Goal: Task Accomplishment & Management: Manage account settings

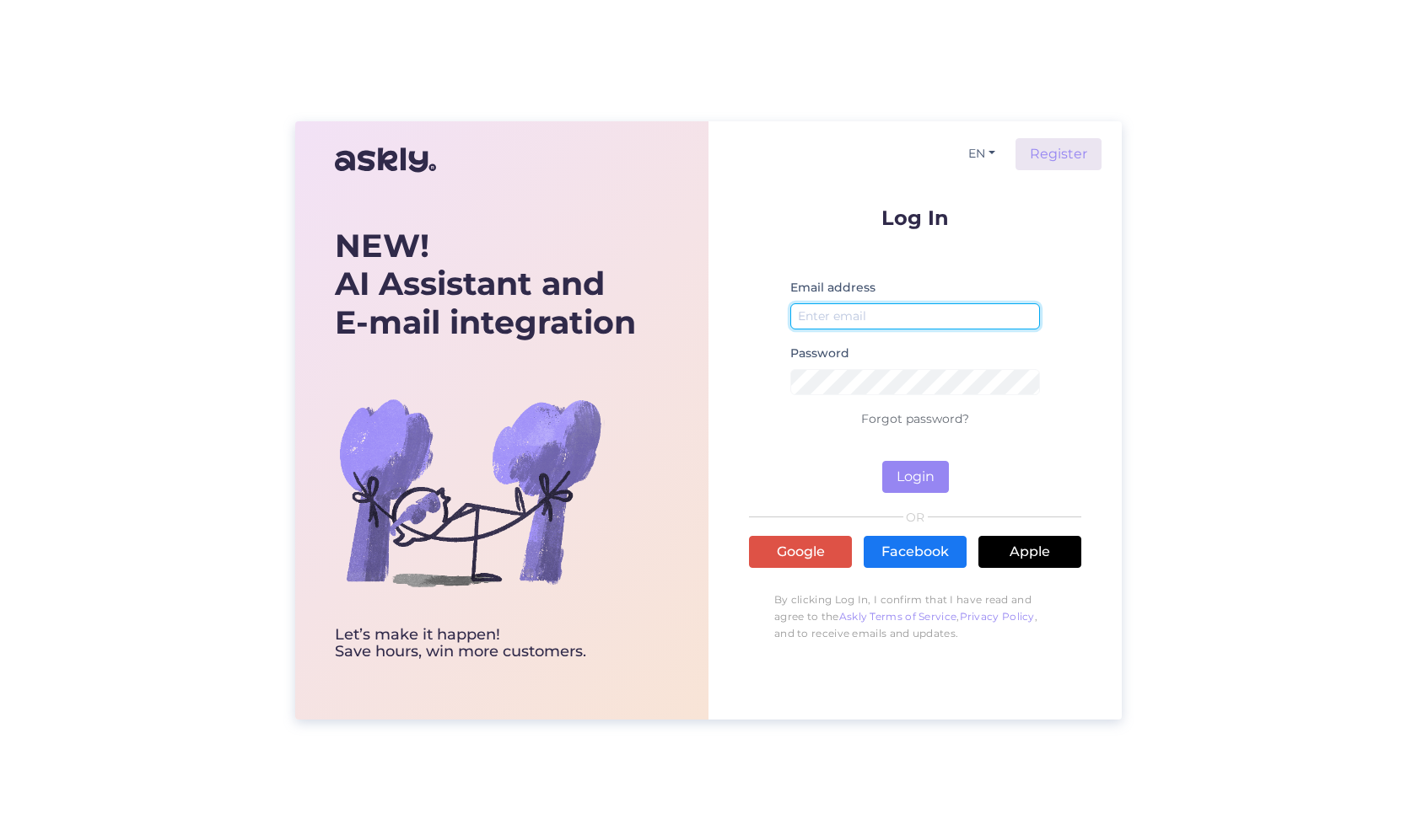
click at [881, 312] on input "email" at bounding box center [915, 316] width 250 height 26
click at [1071, 218] on p "Log In" at bounding box center [914, 218] width 332 height 21
click at [990, 156] on button "EN" at bounding box center [981, 153] width 41 height 24
click at [982, 189] on link "ET" at bounding box center [973, 188] width 58 height 27
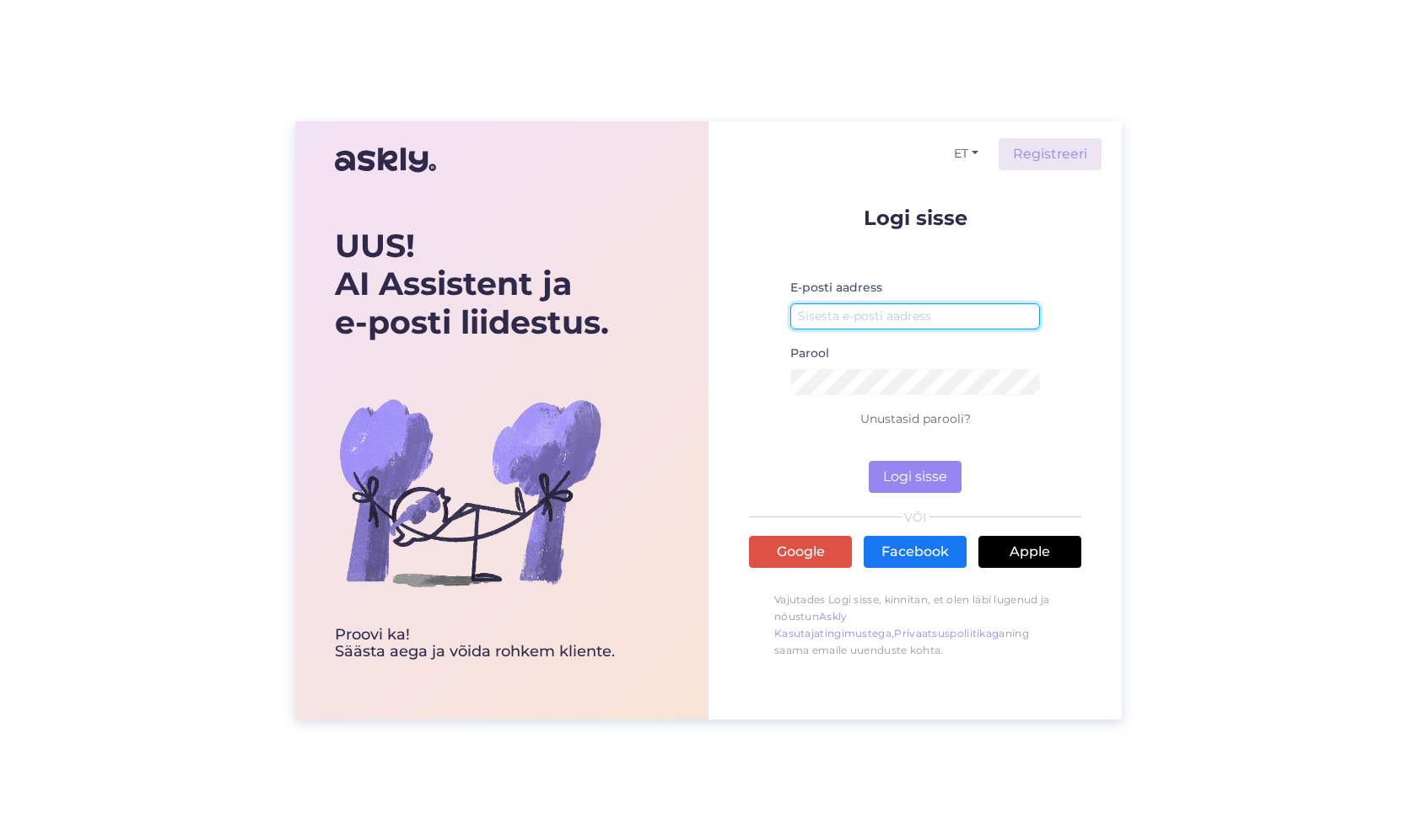
drag, startPoint x: 838, startPoint y: 312, endPoint x: 883, endPoint y: 317, distance: 45.3
click at [838, 312] on input "email" at bounding box center [915, 316] width 250 height 26
type input "[PERSON_NAME][EMAIL_ADDRESS][DOMAIN_NAME]"
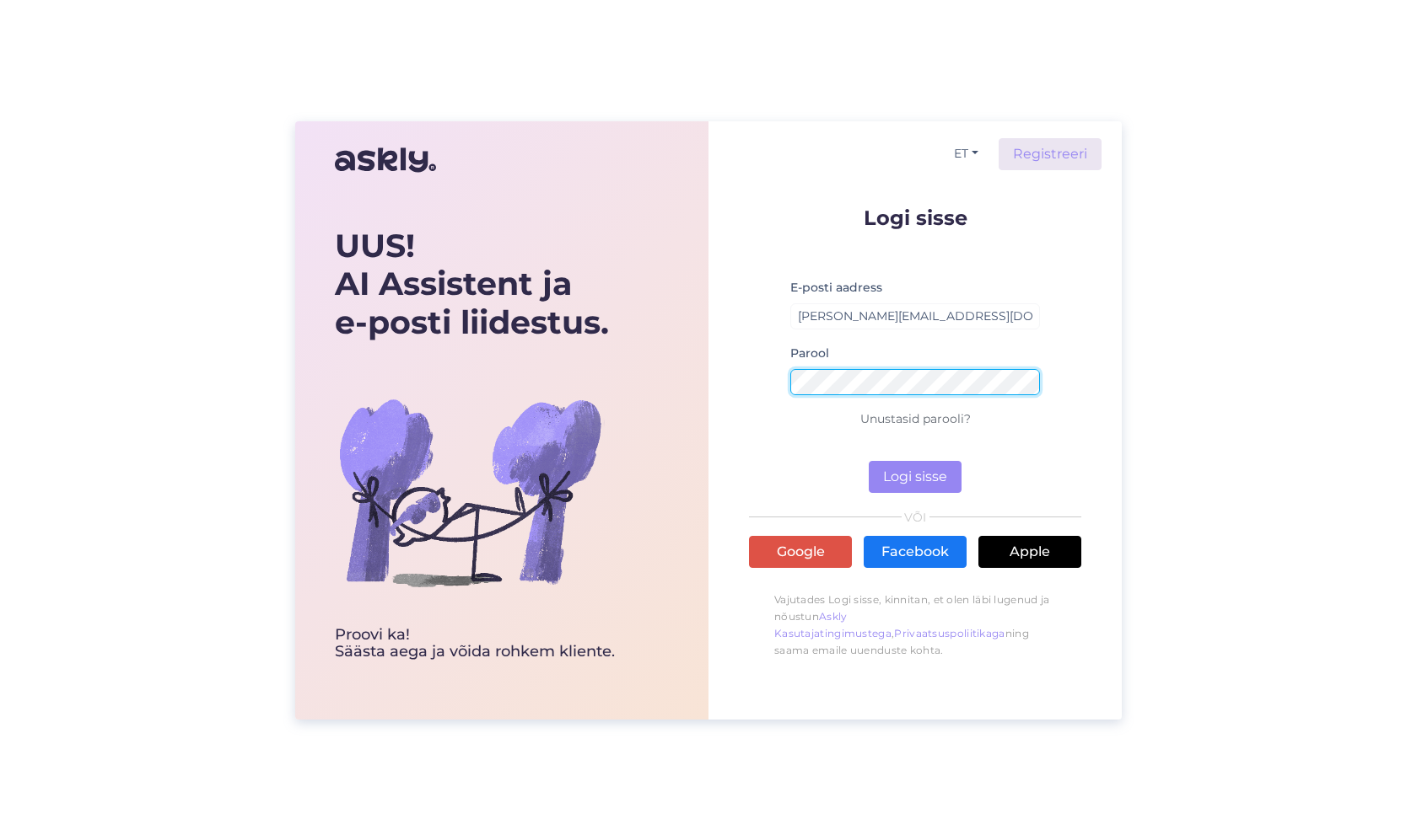
click at [869, 461] on button "Logi sisse" at bounding box center [915, 476] width 93 height 32
drag, startPoint x: 318, startPoint y: 780, endPoint x: 497, endPoint y: 702, distance: 195.3
click at [320, 779] on div "UUS! AI Assistent ja e-posti liidestus. Proovi ka! Säästa aega [PERSON_NAME] ro…" at bounding box center [708, 420] width 1417 height 840
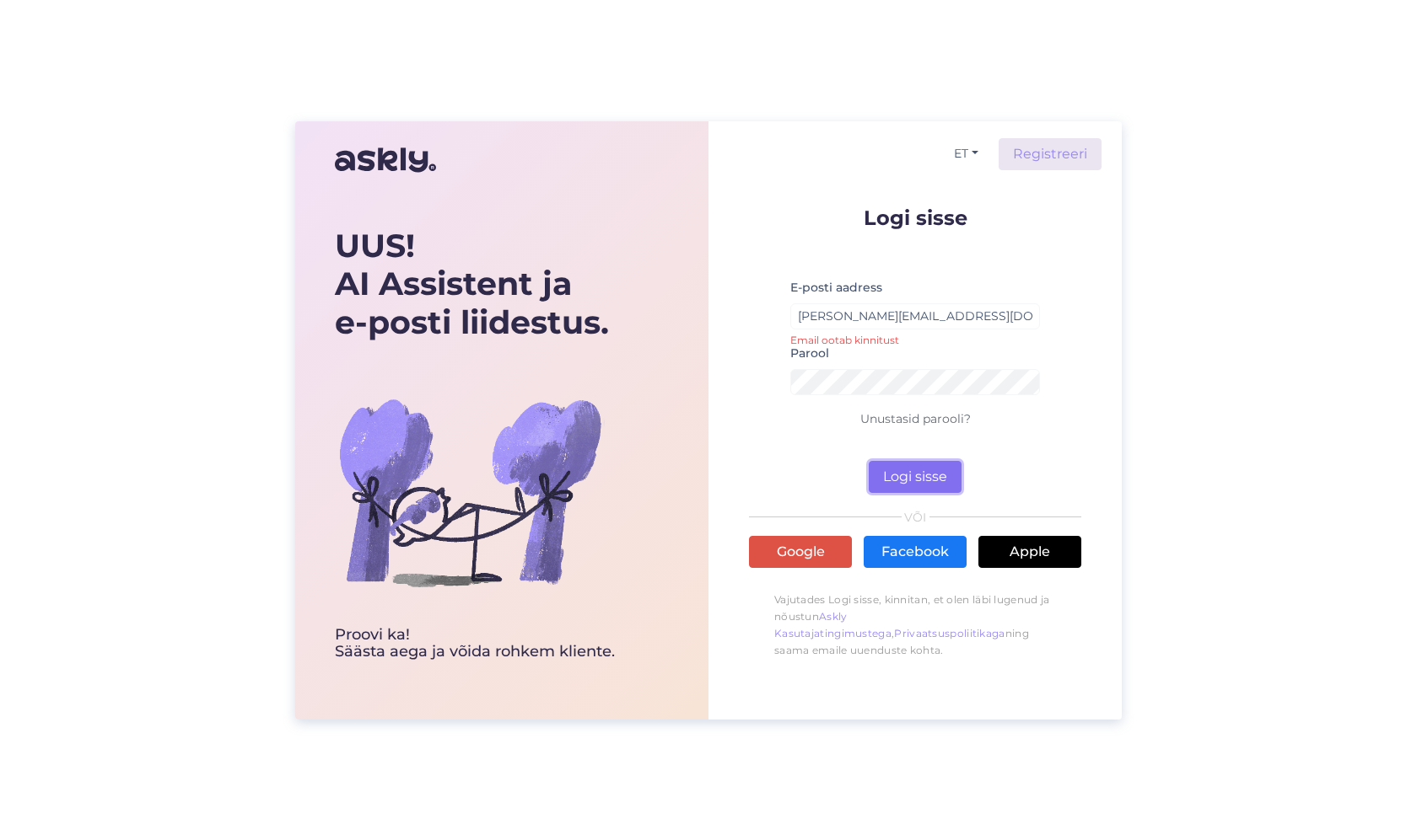
click at [921, 469] on button "Logi sisse" at bounding box center [915, 476] width 93 height 32
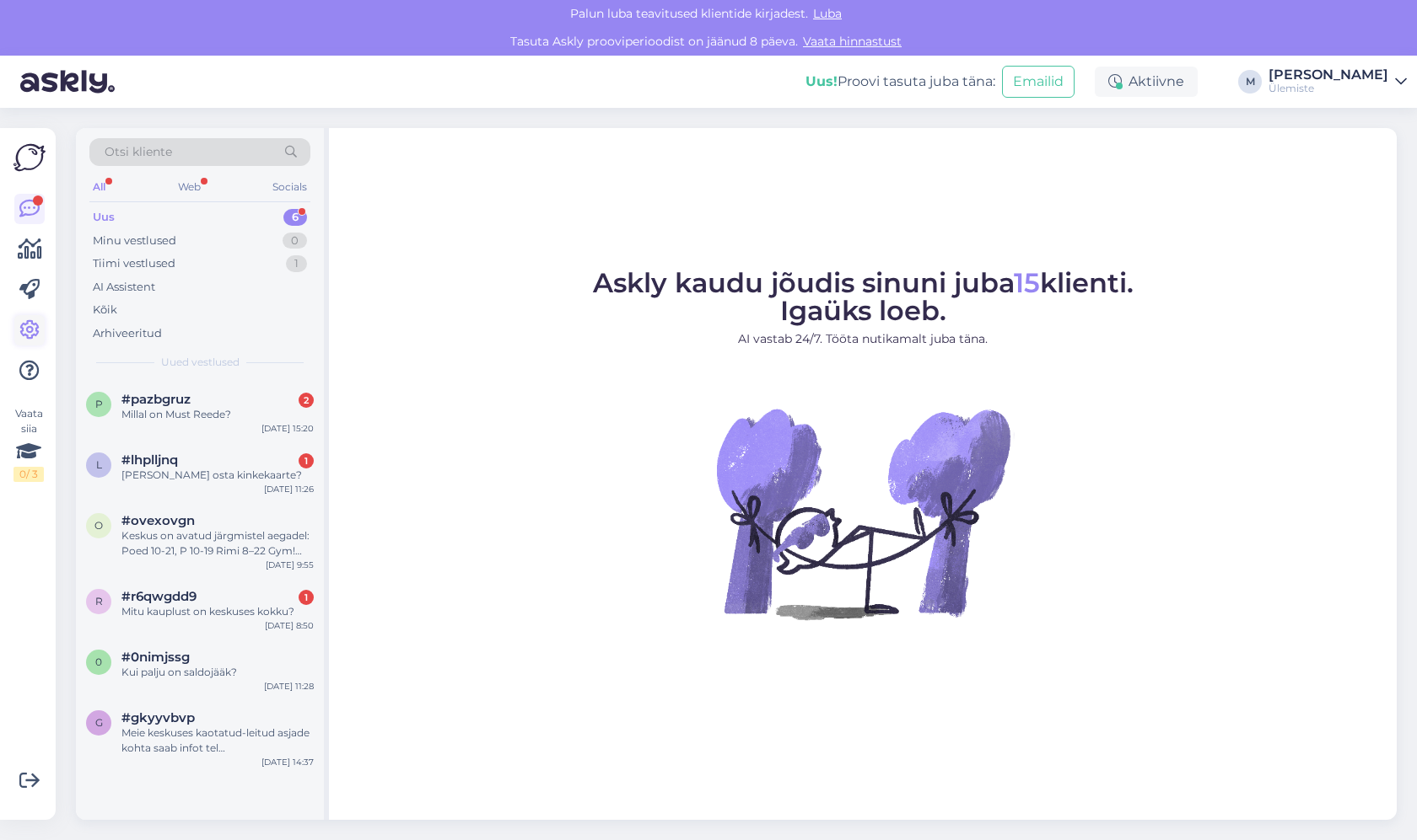
click at [29, 331] on icon at bounding box center [29, 330] width 20 height 20
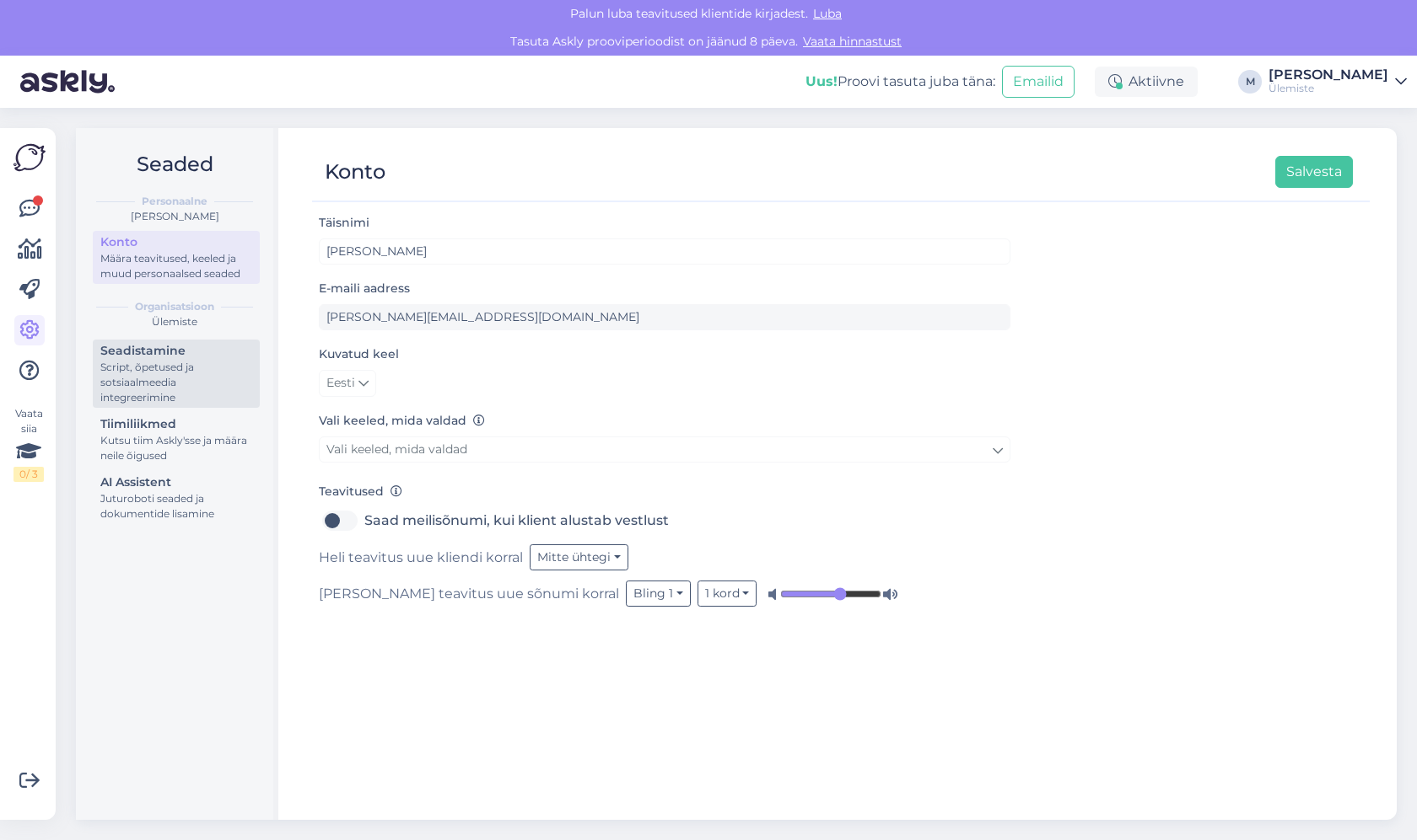
click at [154, 350] on div "Seadistamine" at bounding box center [176, 351] width 152 height 18
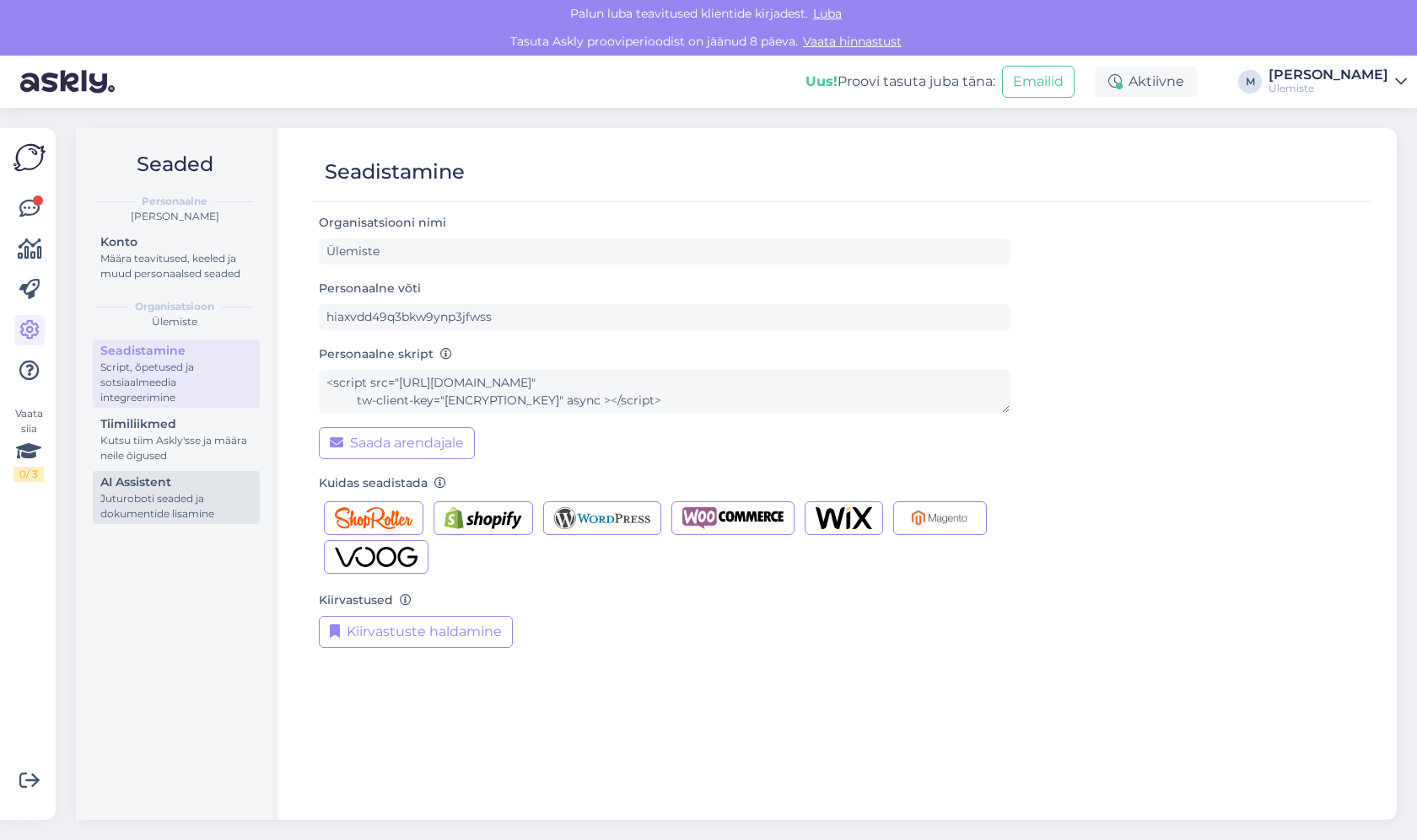
click at [153, 487] on div "AI Assistent" at bounding box center [176, 482] width 152 height 18
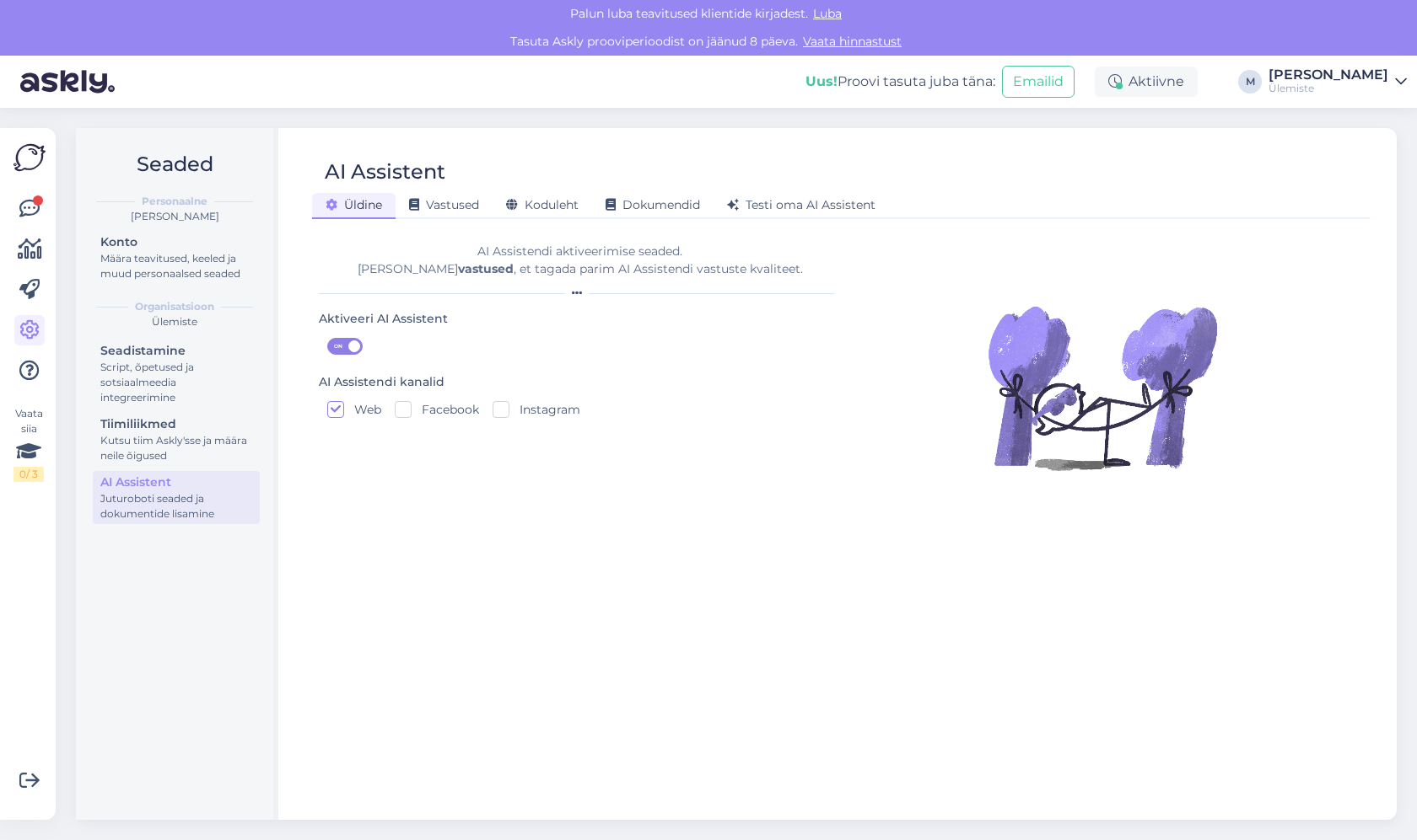
click at [1382, 81] on div "[PERSON_NAME]" at bounding box center [1327, 75] width 120 height 14
click at [495, 340] on label "ON" at bounding box center [573, 346] width 491 height 17
click at [328, 338] on input "ON" at bounding box center [328, 338] width 0 height 0
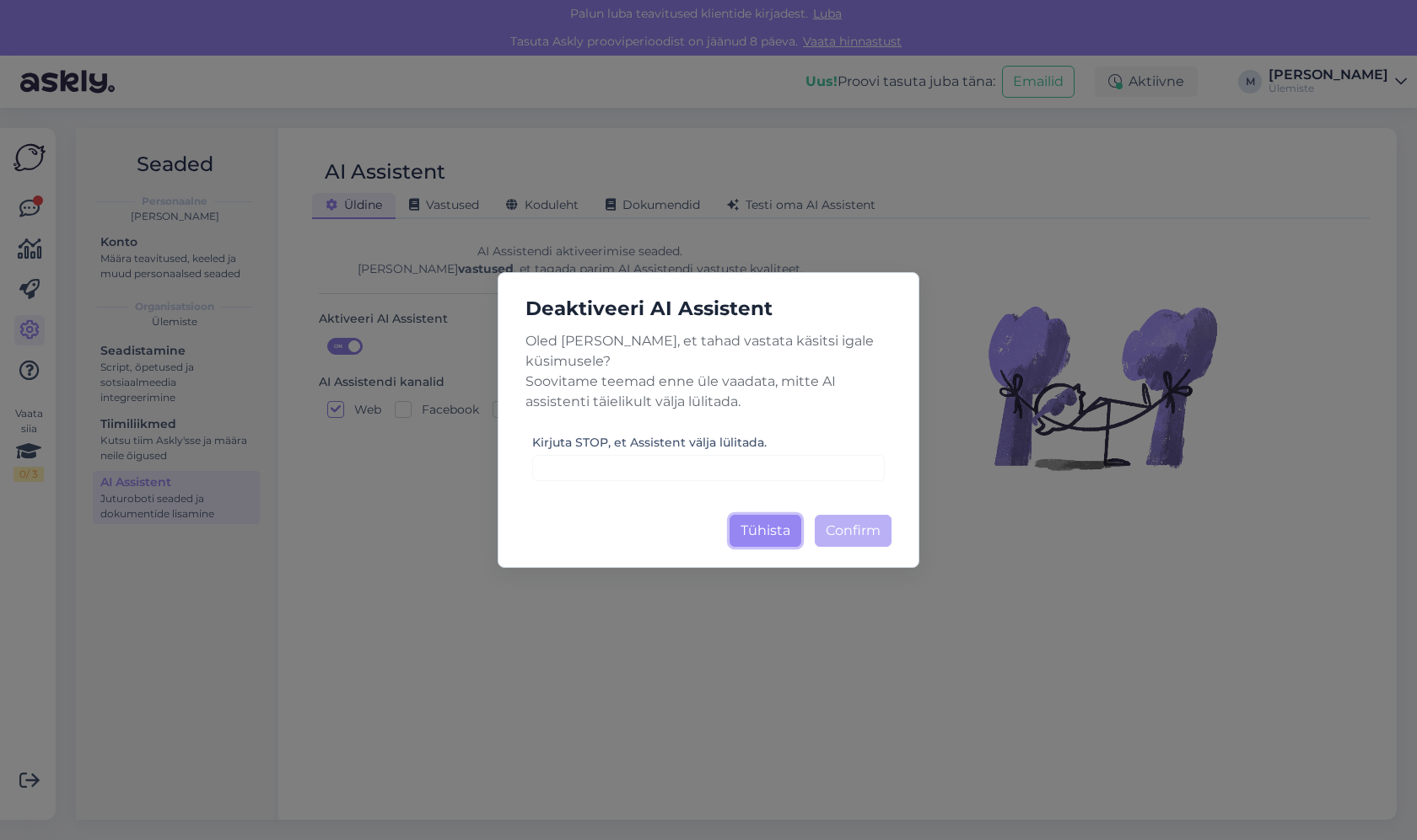
click at [777, 517] on button "Tühista" at bounding box center [765, 531] width 72 height 32
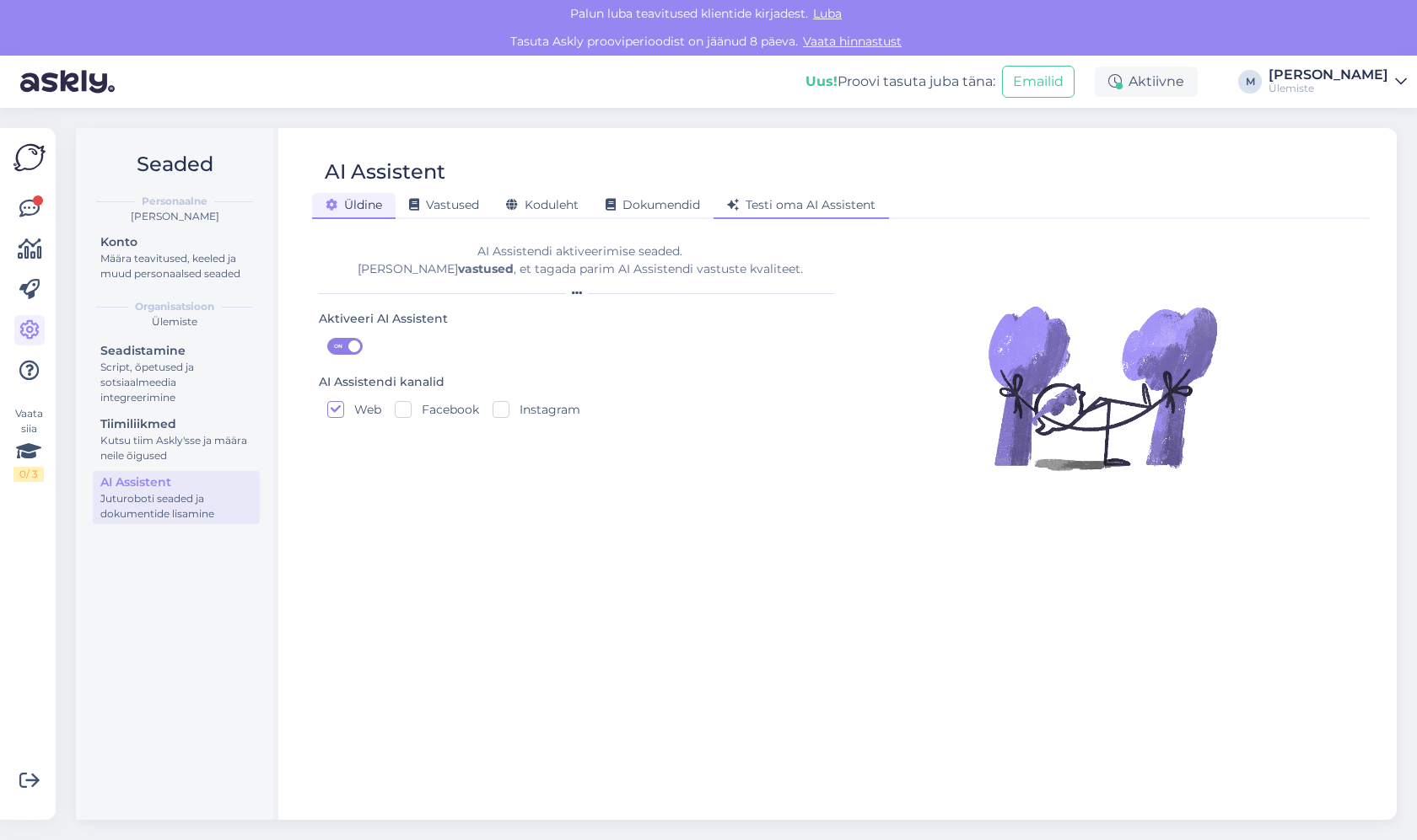
click at [820, 200] on span "Testi oma AI Assistent" at bounding box center [801, 205] width 148 height 16
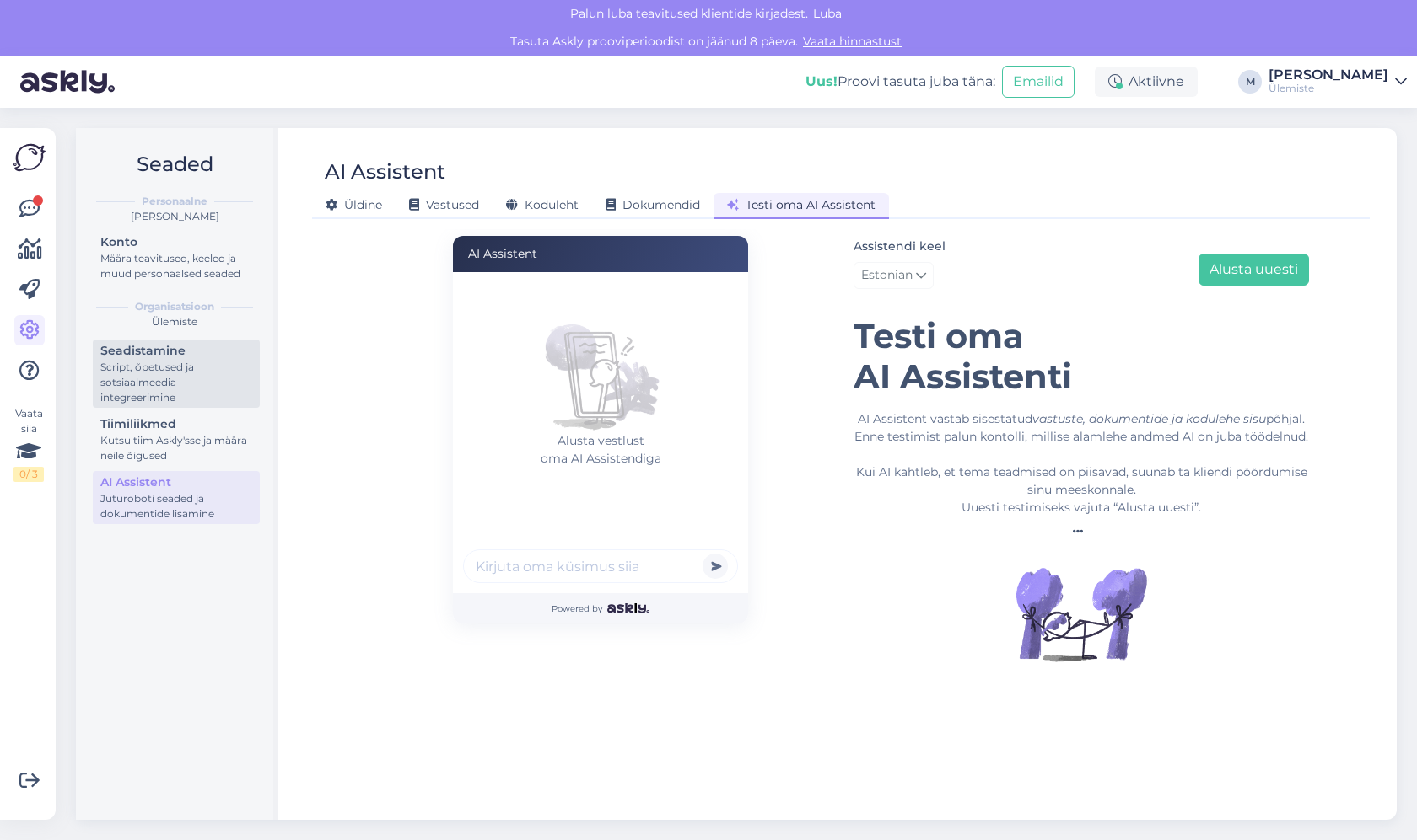
click at [132, 370] on div "Script, õpetused ja sotsiaalmeedia integreerimine" at bounding box center [176, 383] width 152 height 46
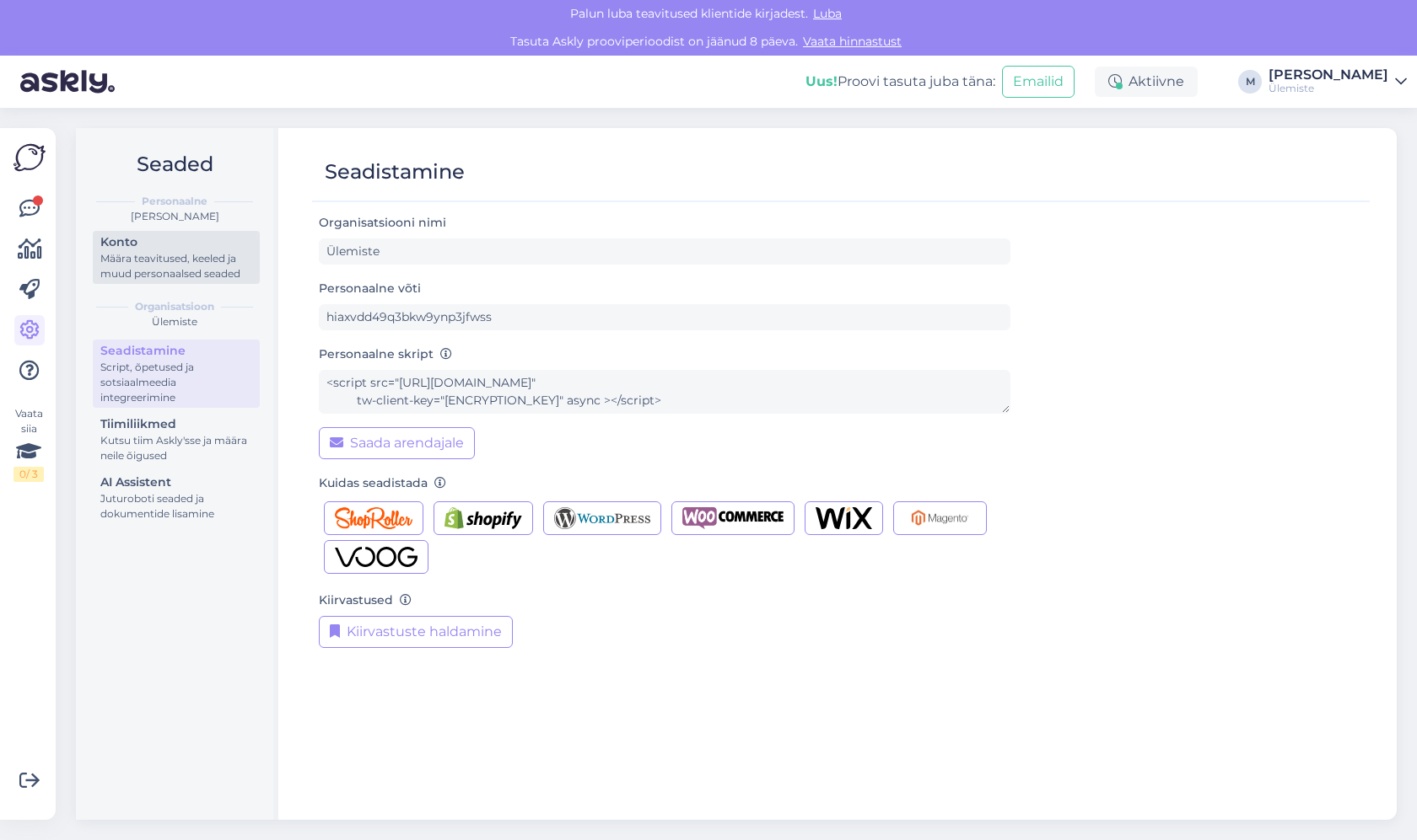
click at [178, 254] on div "Määra teavitused, keeled ja muud personaalsed seaded" at bounding box center [176, 266] width 152 height 30
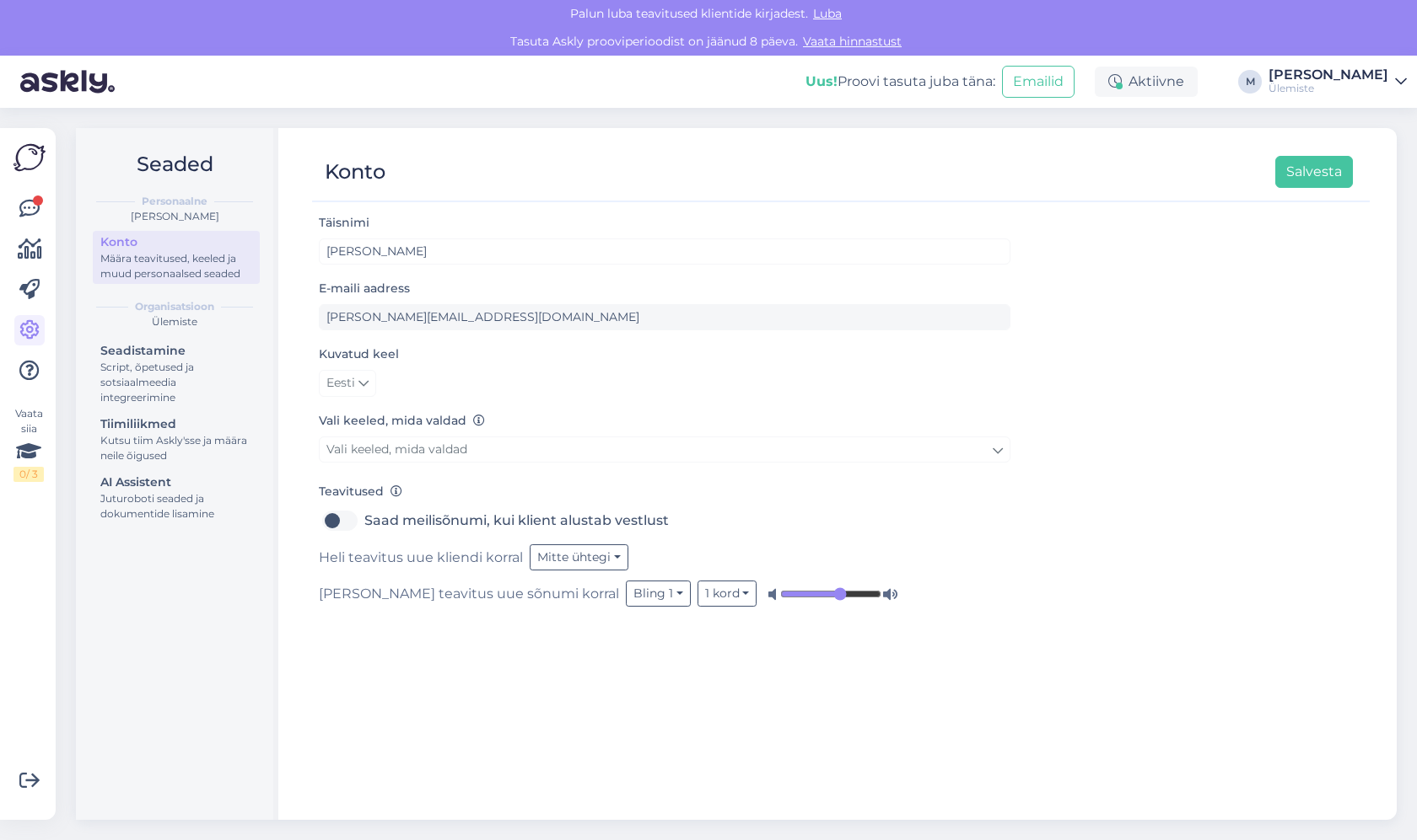
click at [1389, 78] on link "[DEMOGRAPHIC_DATA][PERSON_NAME]" at bounding box center [1337, 81] width 138 height 27
click at [21, 213] on icon at bounding box center [29, 208] width 20 height 20
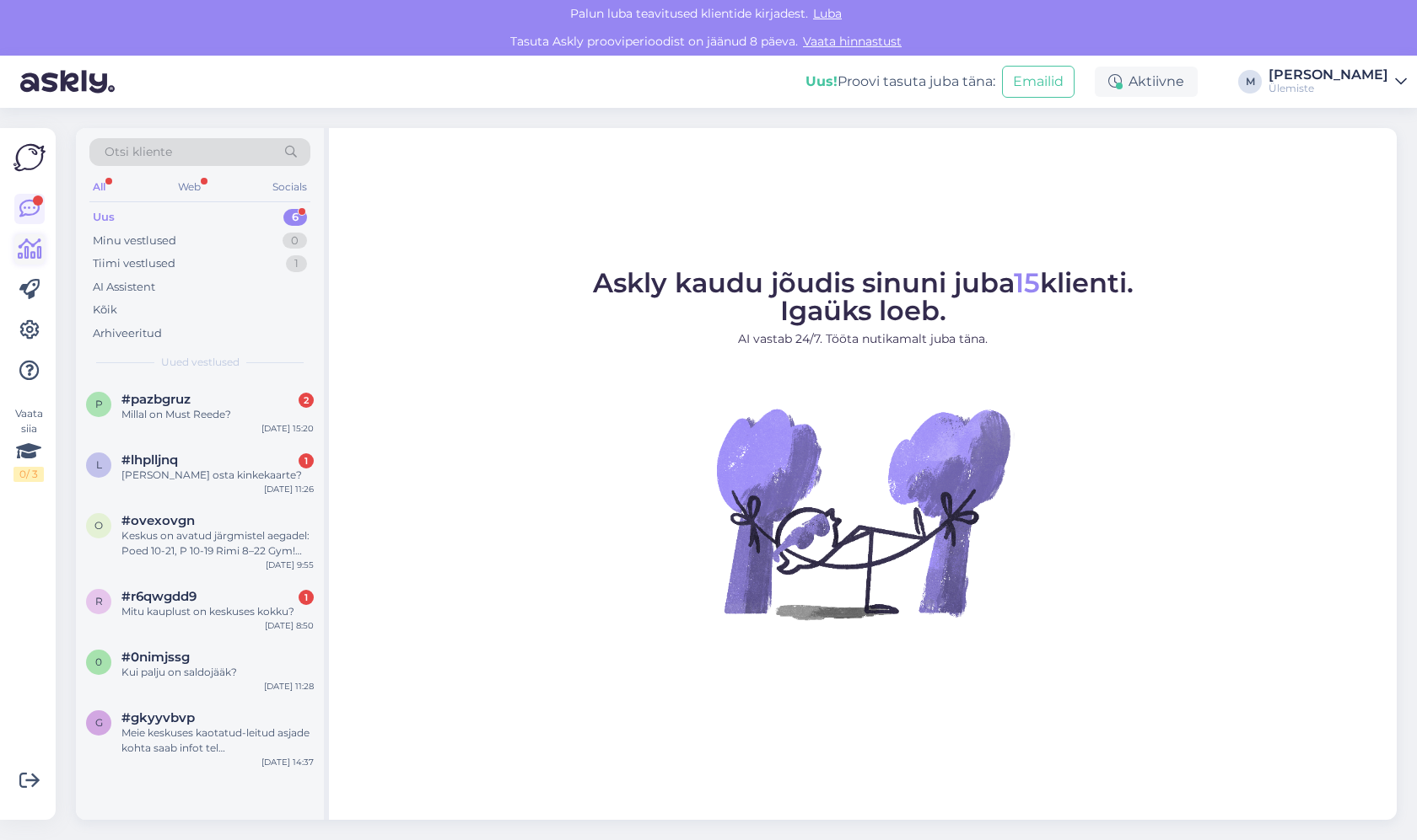
click at [26, 257] on icon at bounding box center [30, 249] width 24 height 20
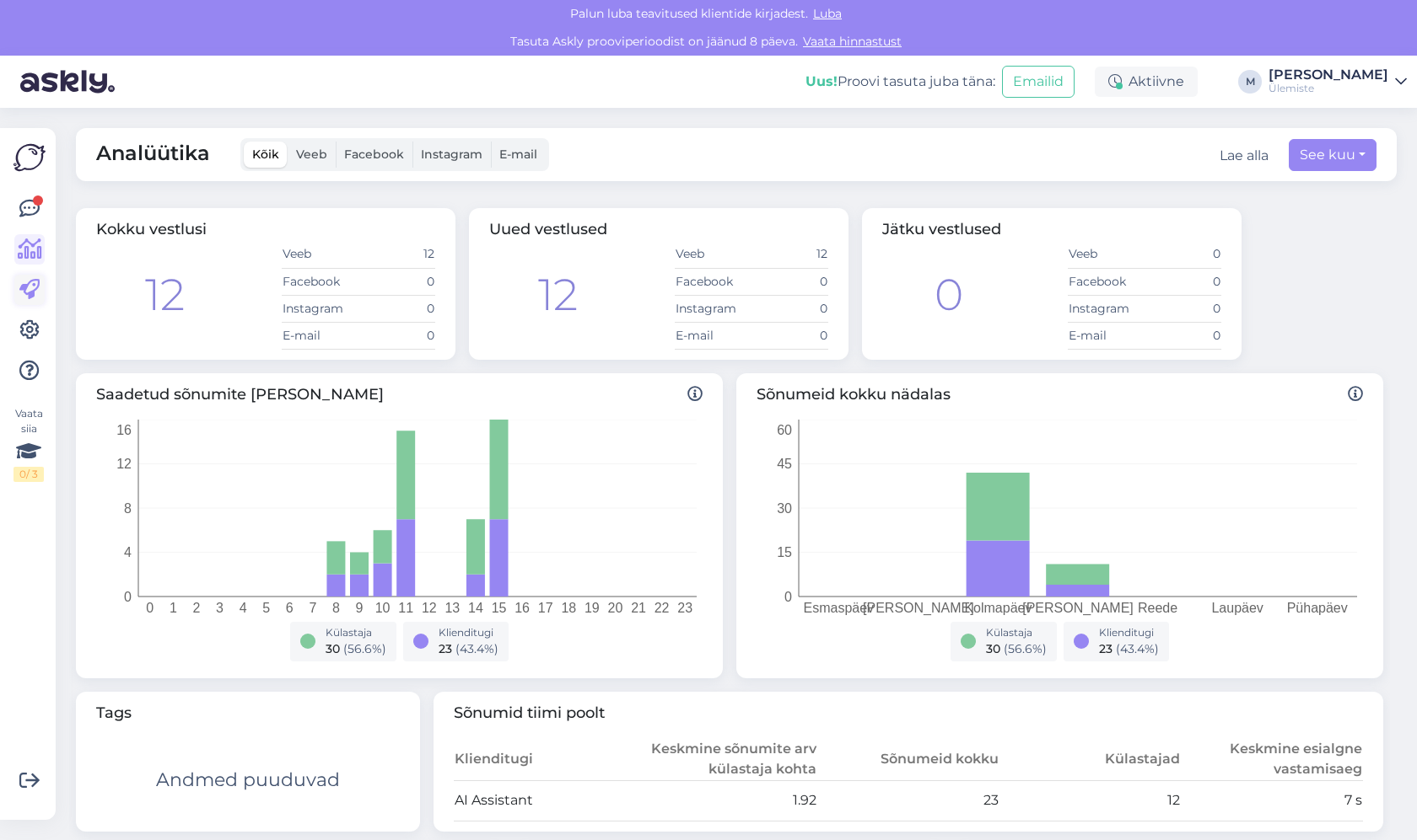
click at [32, 298] on icon at bounding box center [29, 289] width 20 height 20
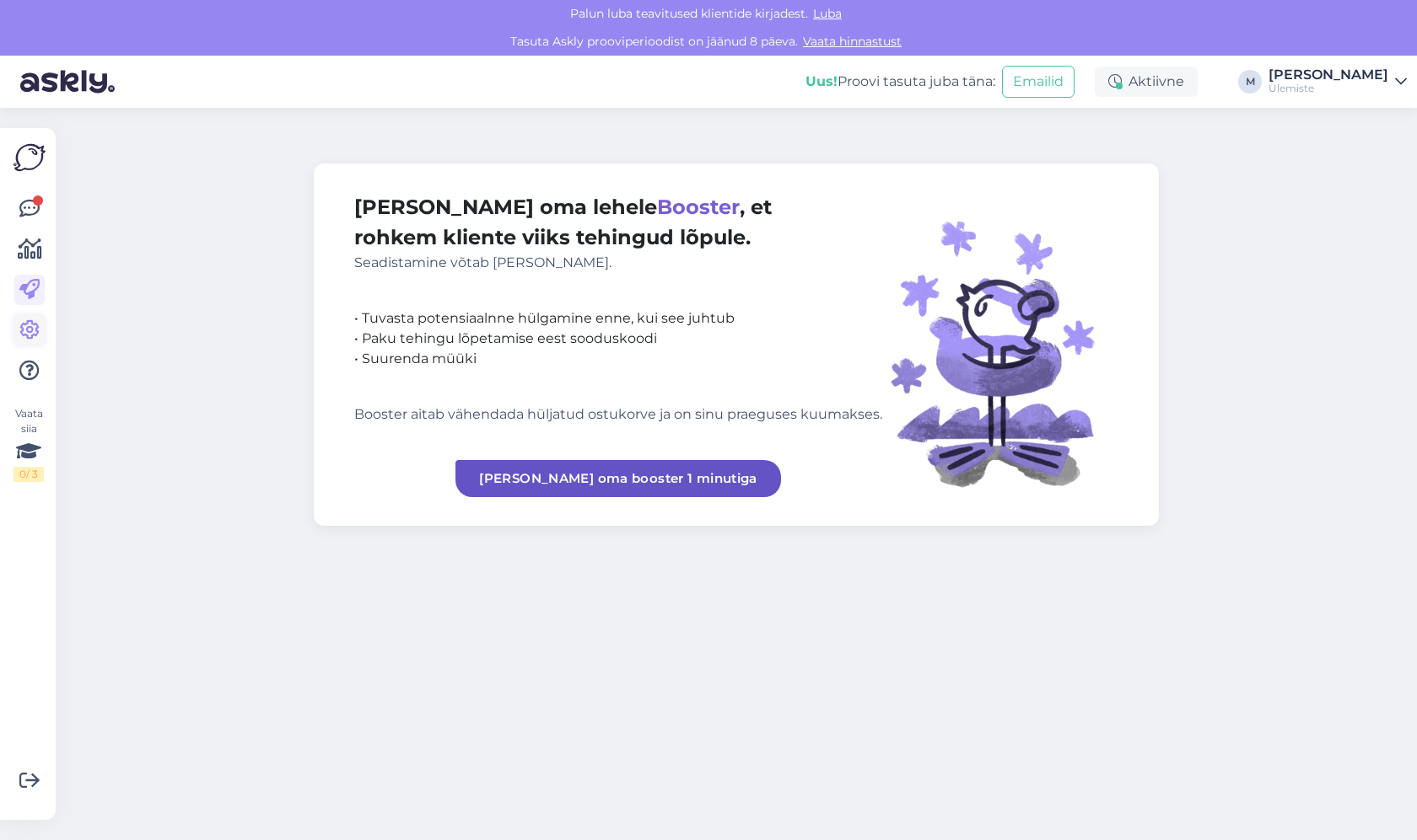
click at [28, 331] on icon at bounding box center [29, 330] width 20 height 20
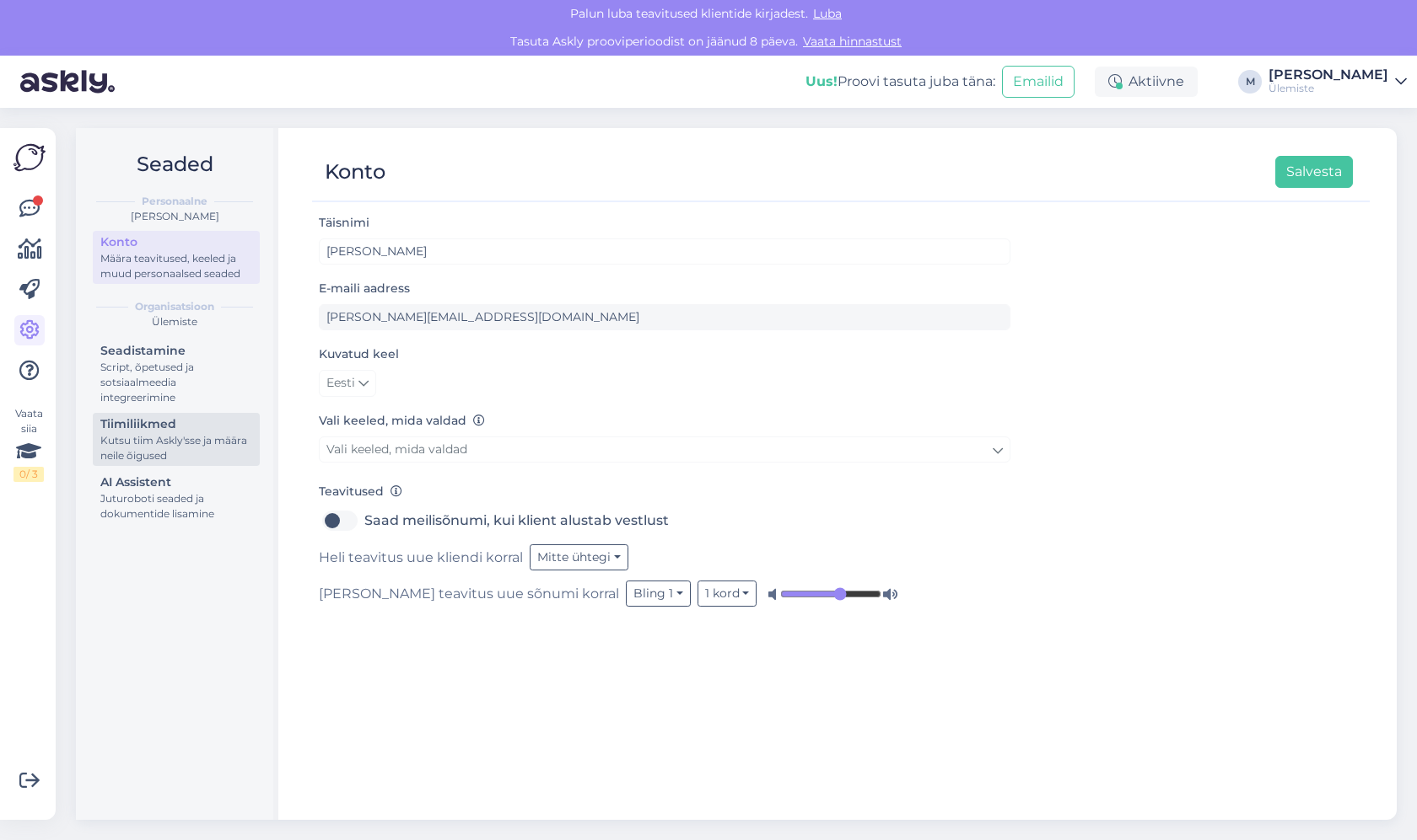
click at [135, 445] on div "Kutsu tiim Askly'sse ja määra neile õigused" at bounding box center [176, 448] width 152 height 30
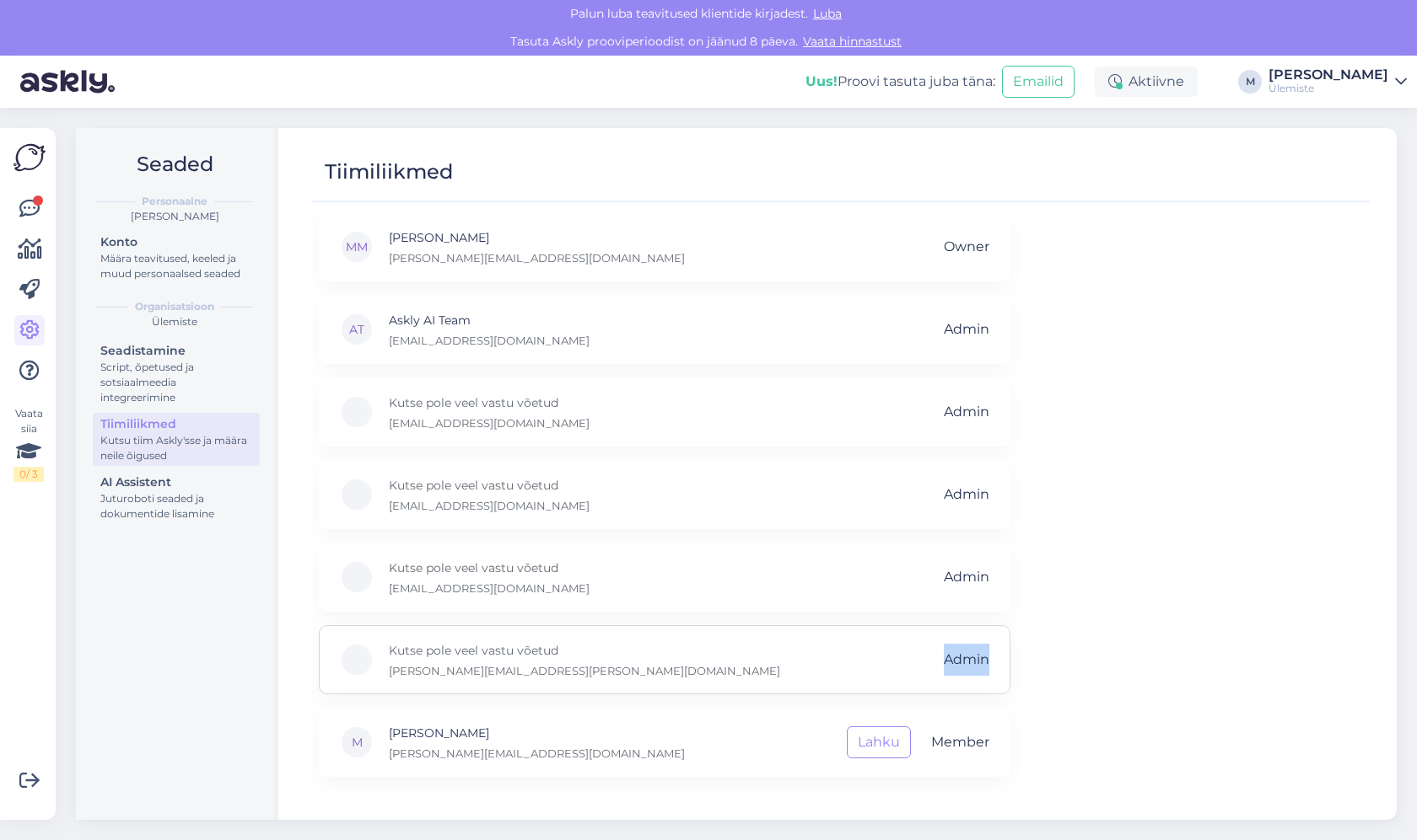
drag, startPoint x: 985, startPoint y: 659, endPoint x: 938, endPoint y: 657, distance: 47.0
click at [938, 657] on div "Kutse pole veel vastu võetud [PERSON_NAME][EMAIL_ADDRESS][PERSON_NAME][DOMAIN_N…" at bounding box center [665, 660] width 691 height 69
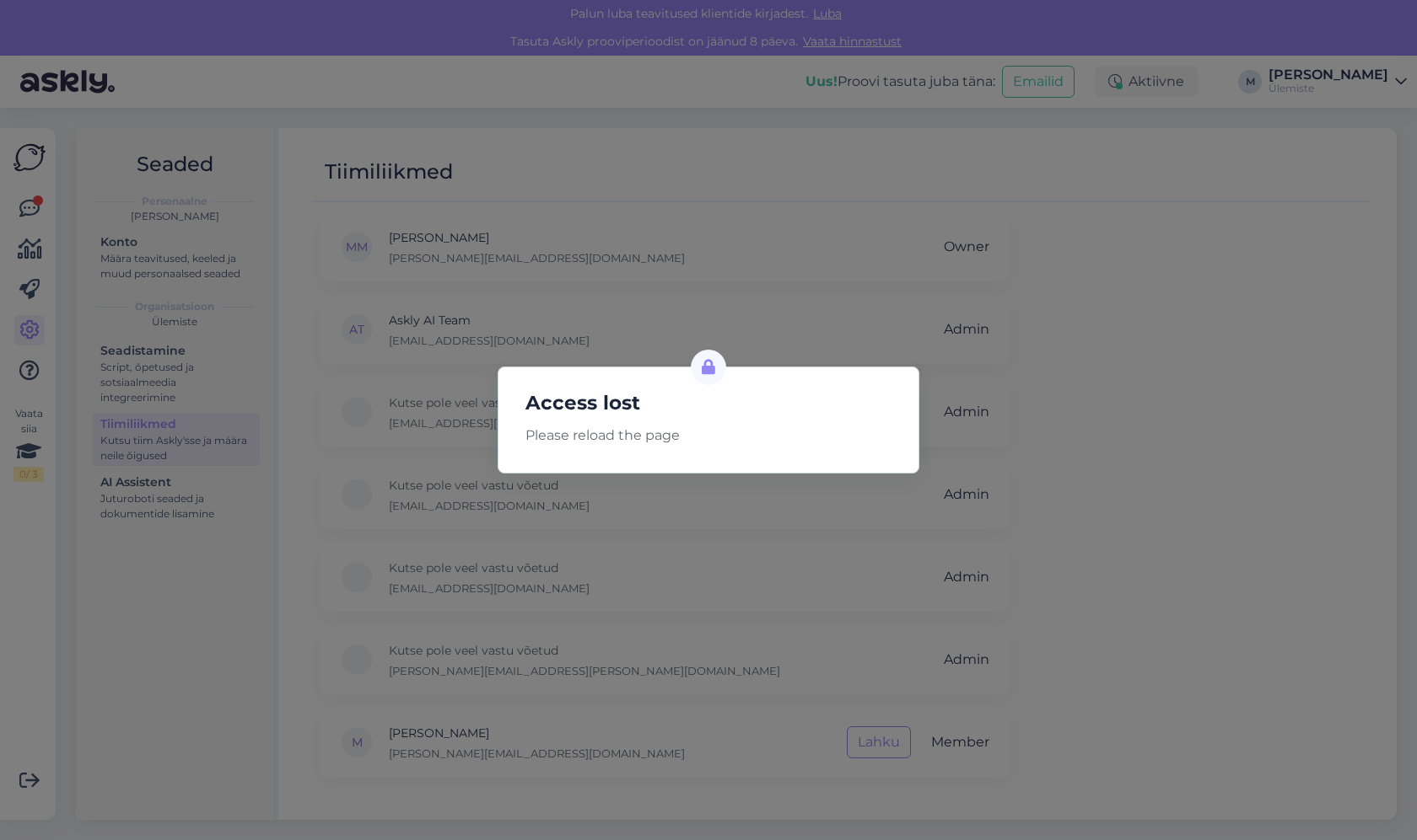
click at [541, 377] on div "Access lost Please reload the page" at bounding box center [708, 420] width 421 height 107
